Goal: Check status

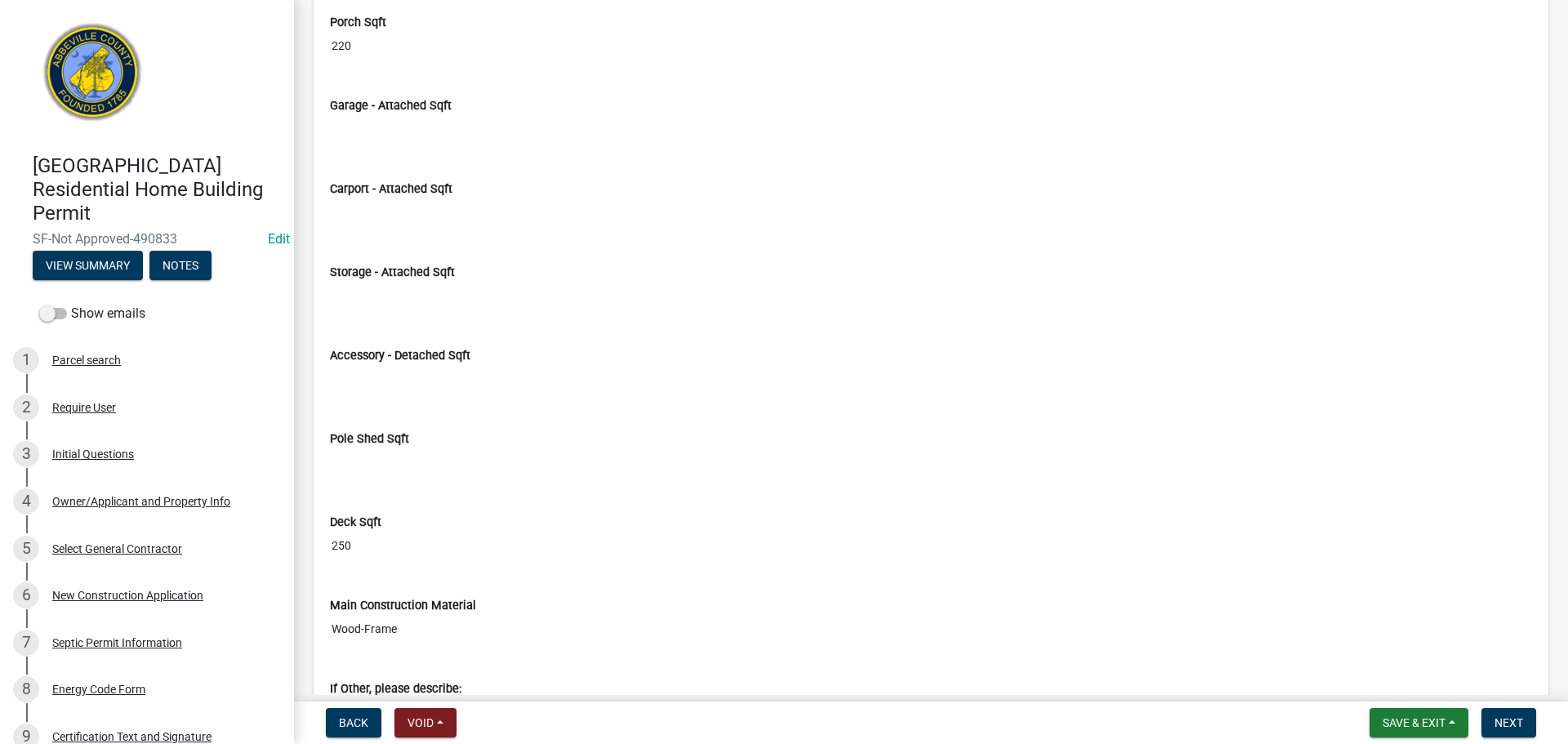
scroll to position [4491, 0]
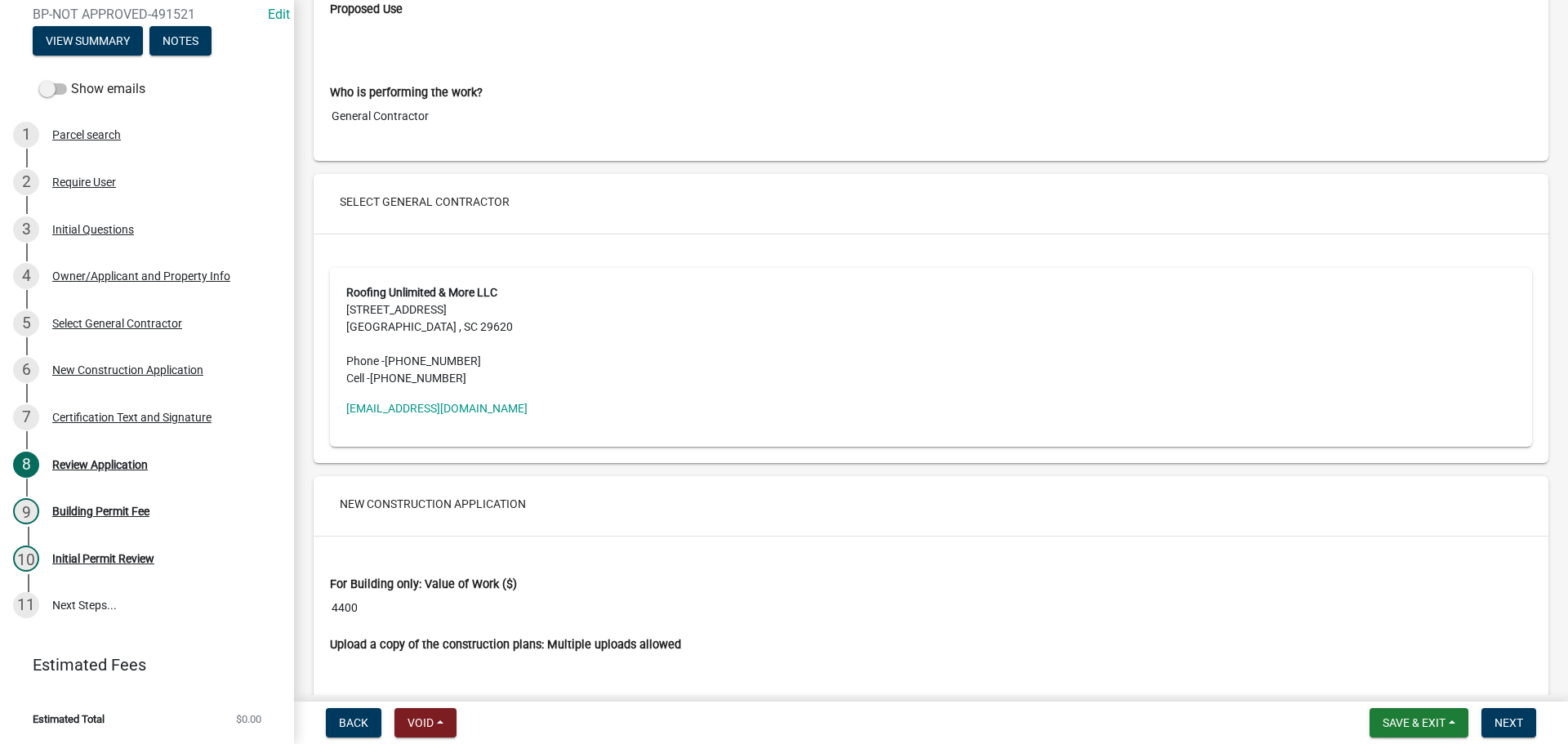
scroll to position [2940, 0]
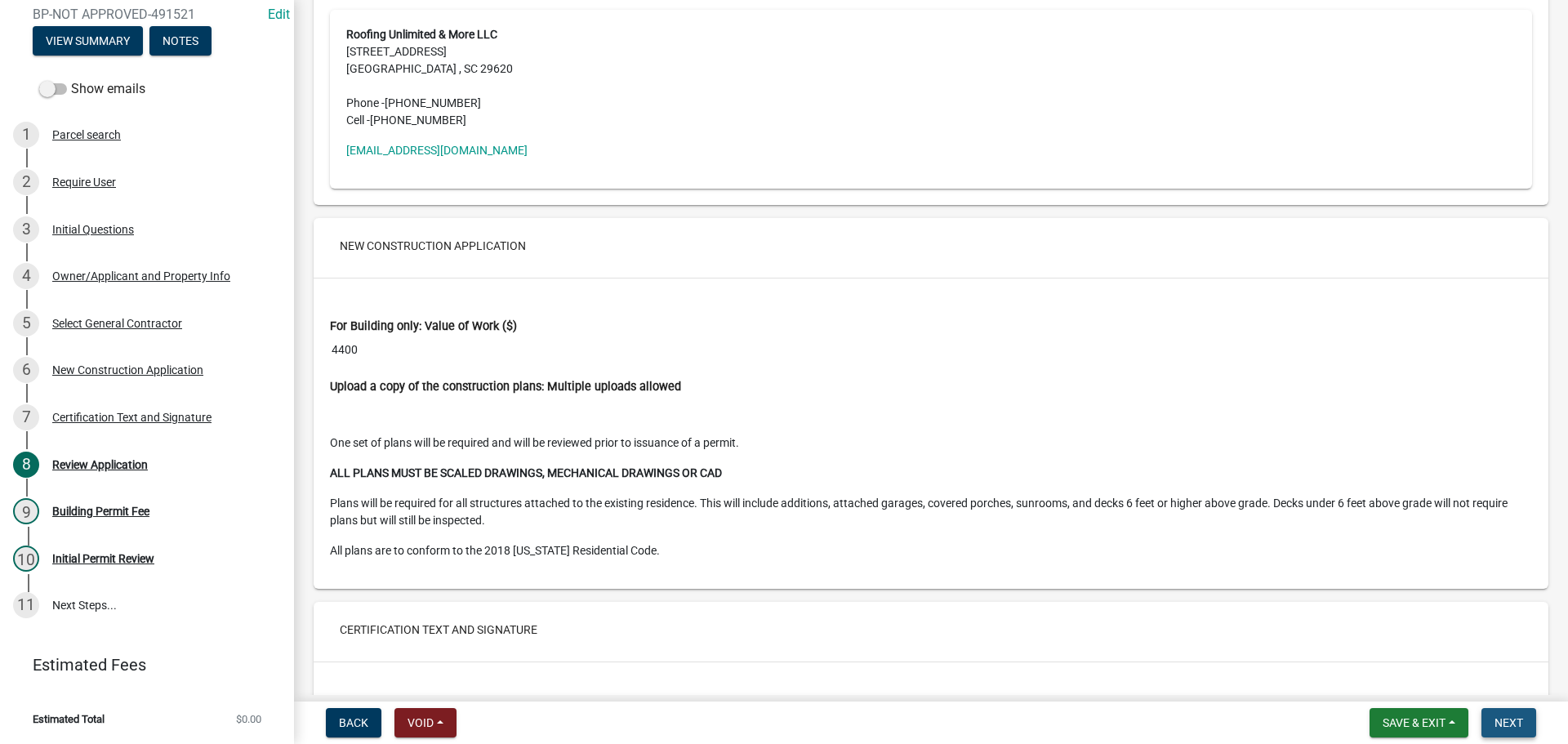
click at [1512, 729] on span "Next" at bounding box center [1509, 723] width 29 height 13
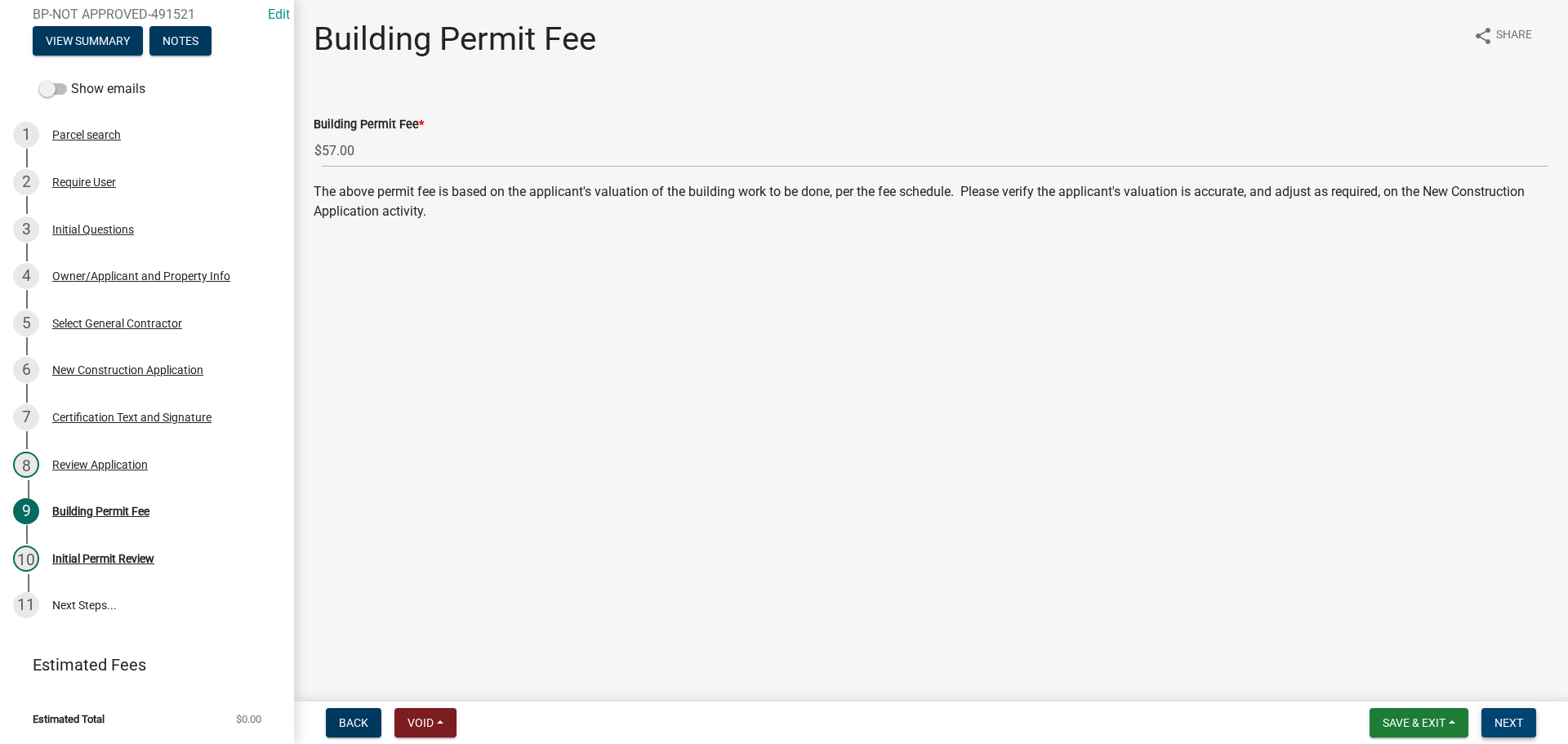
click at [1508, 715] on button "Next" at bounding box center [1509, 722] width 55 height 29
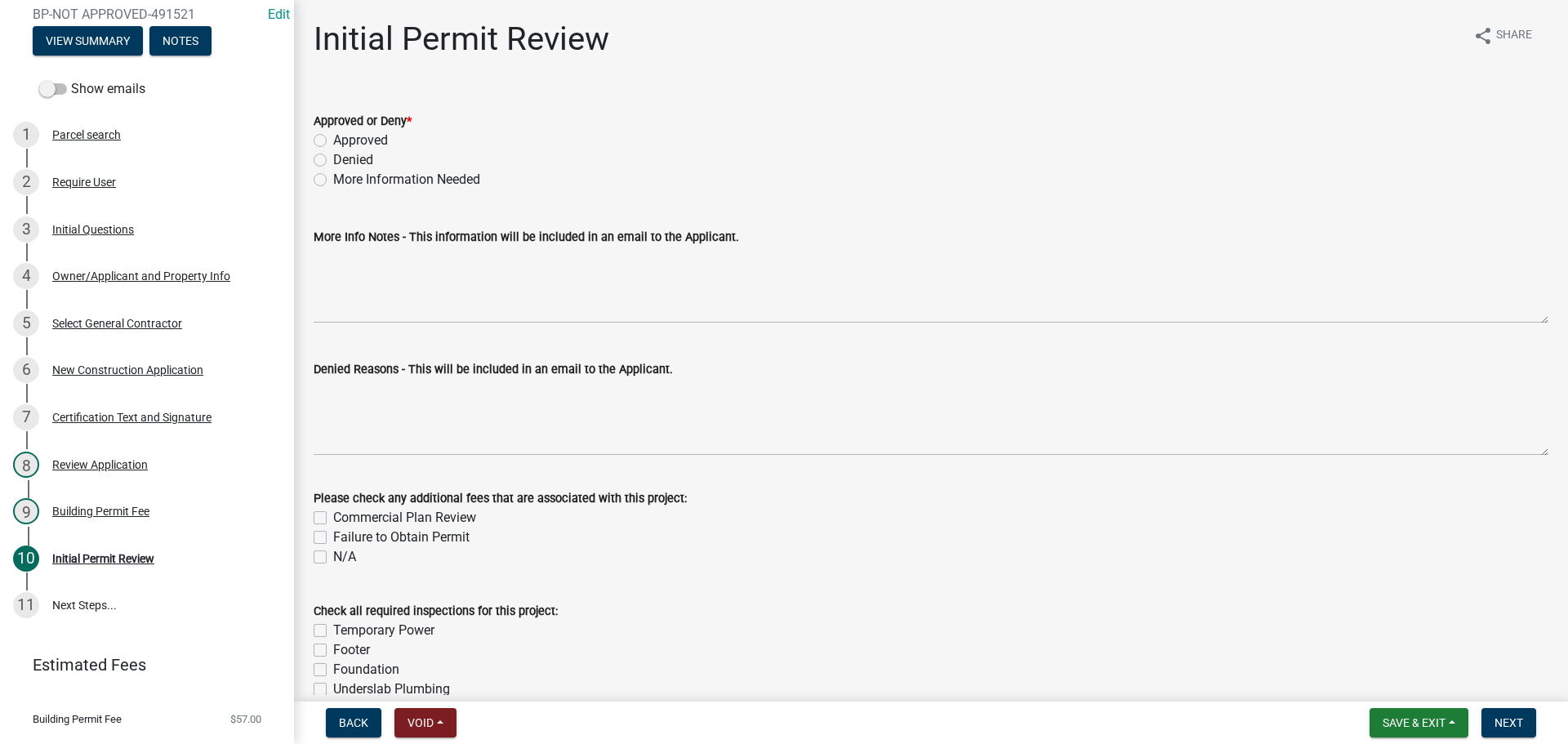
click at [333, 139] on label "Approved" at bounding box center [360, 140] width 55 height 20
click at [333, 139] on input "Approved" at bounding box center [338, 136] width 10 height 10
radio input "true"
click at [1509, 713] on button "Next" at bounding box center [1509, 722] width 55 height 29
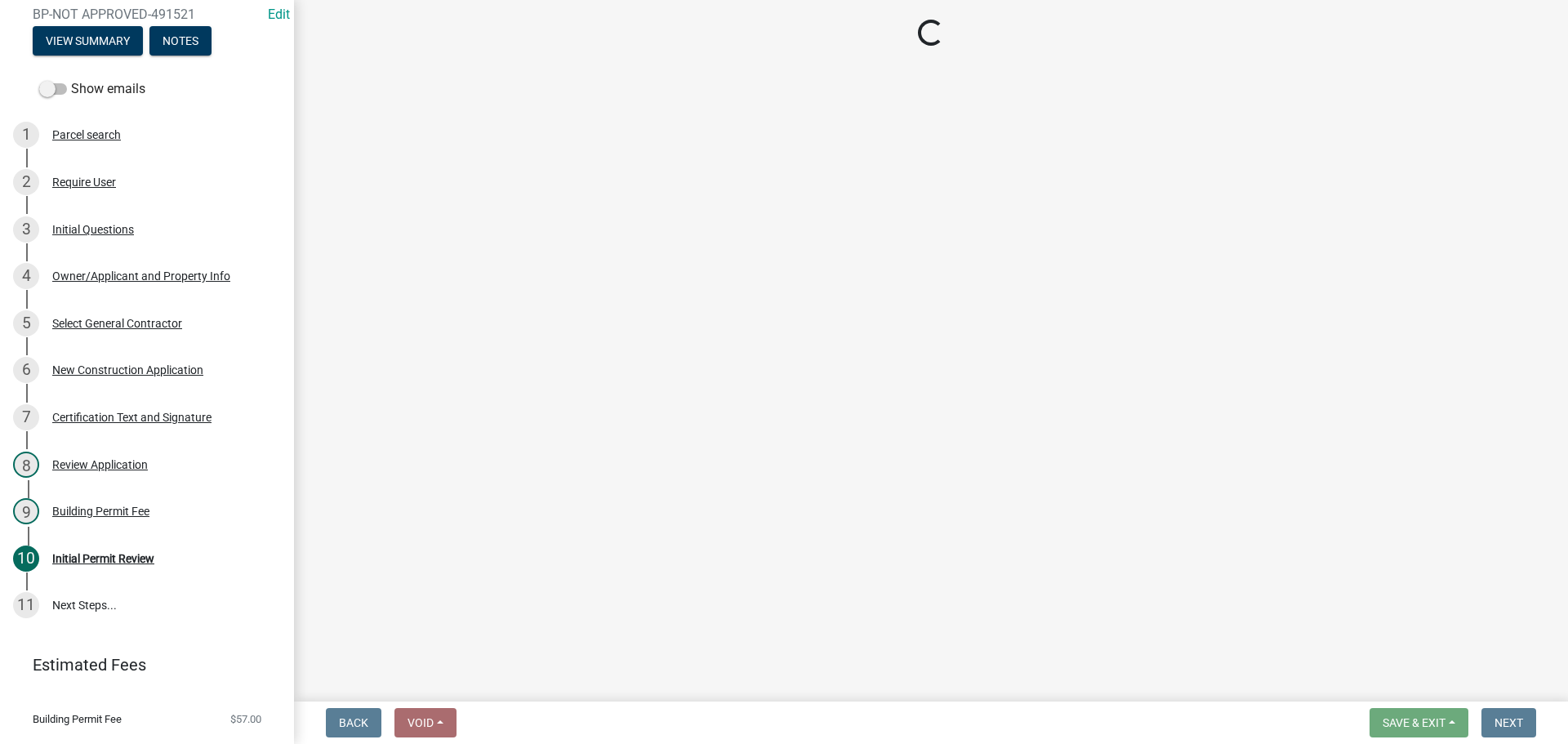
select select "3: 3"
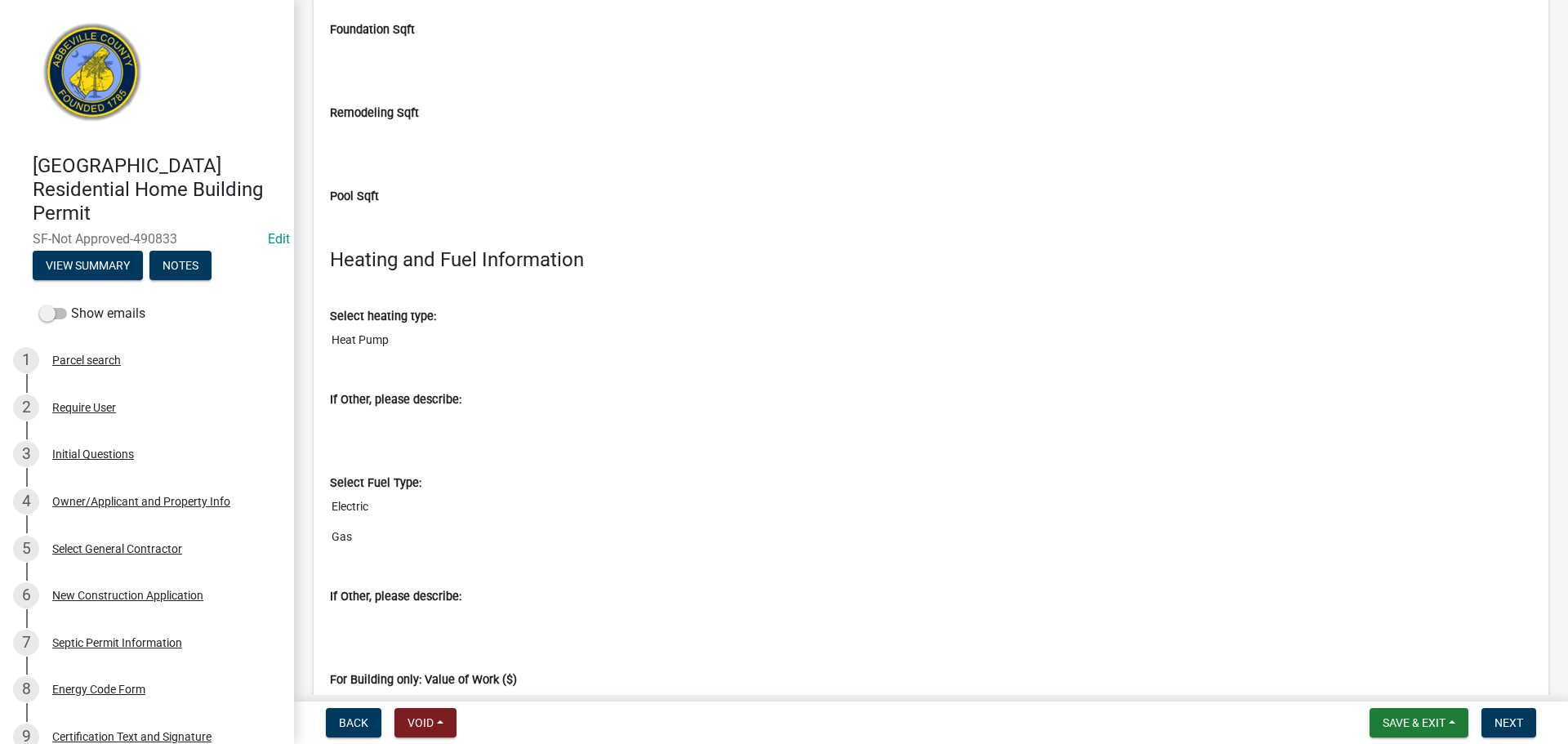
scroll to position [5634, 0]
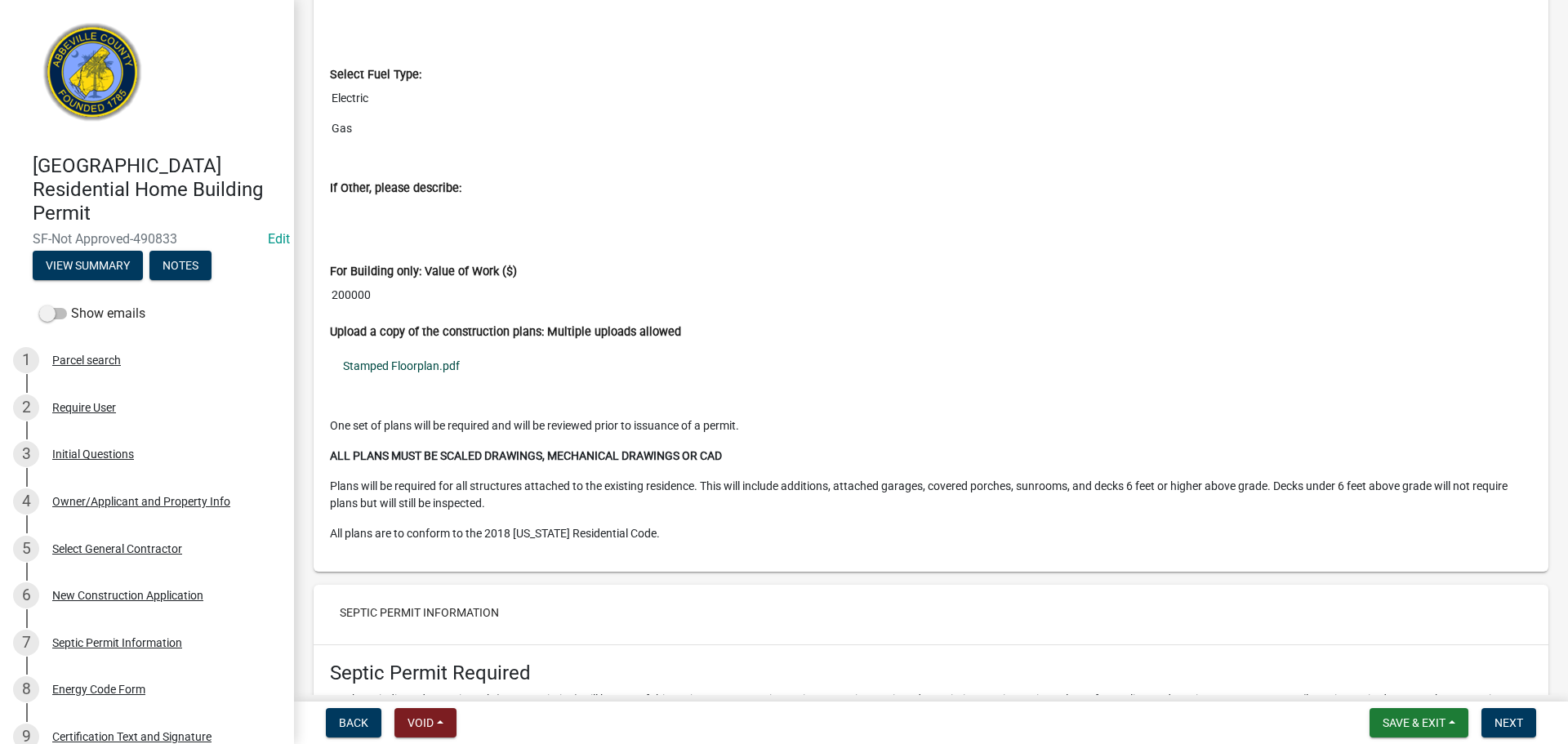
click at [396, 376] on link "Stamped Floorplan.pdf" at bounding box center [931, 365] width 1202 height 37
